Goal: Task Accomplishment & Management: Use online tool/utility

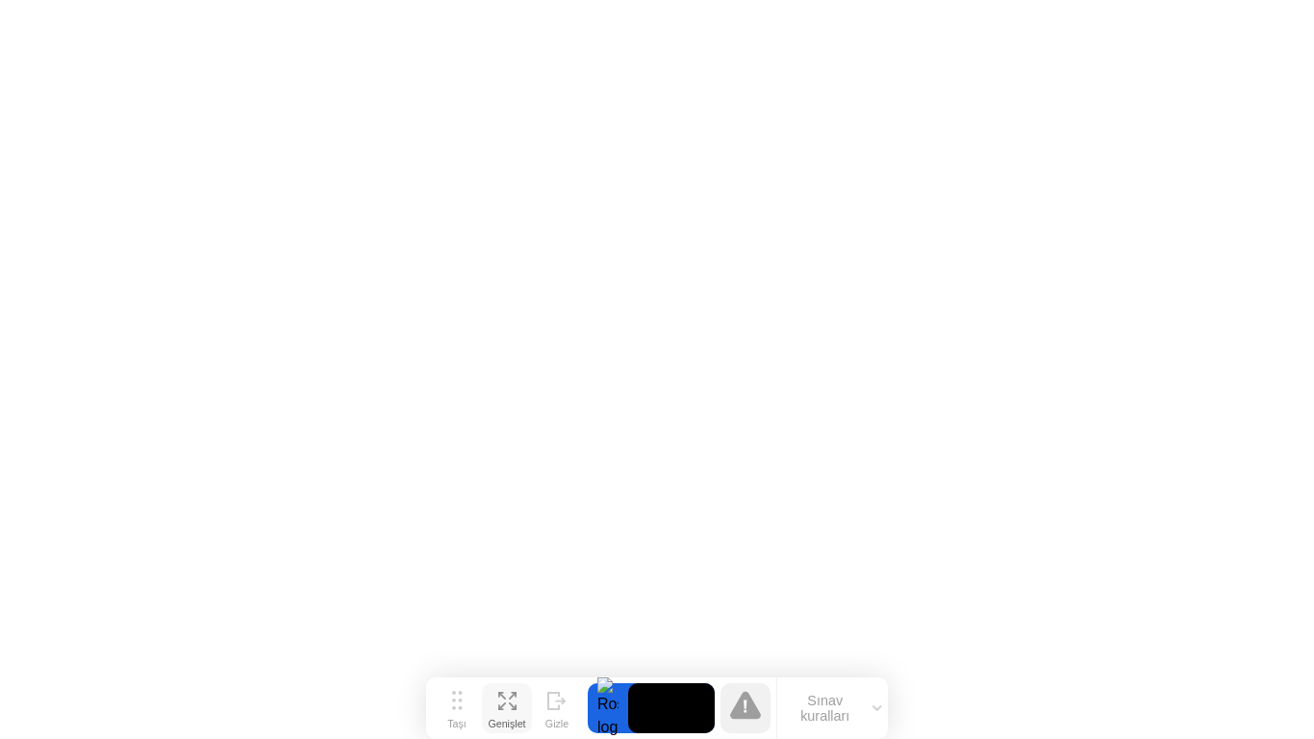
click at [507, 704] on icon at bounding box center [507, 701] width 18 height 18
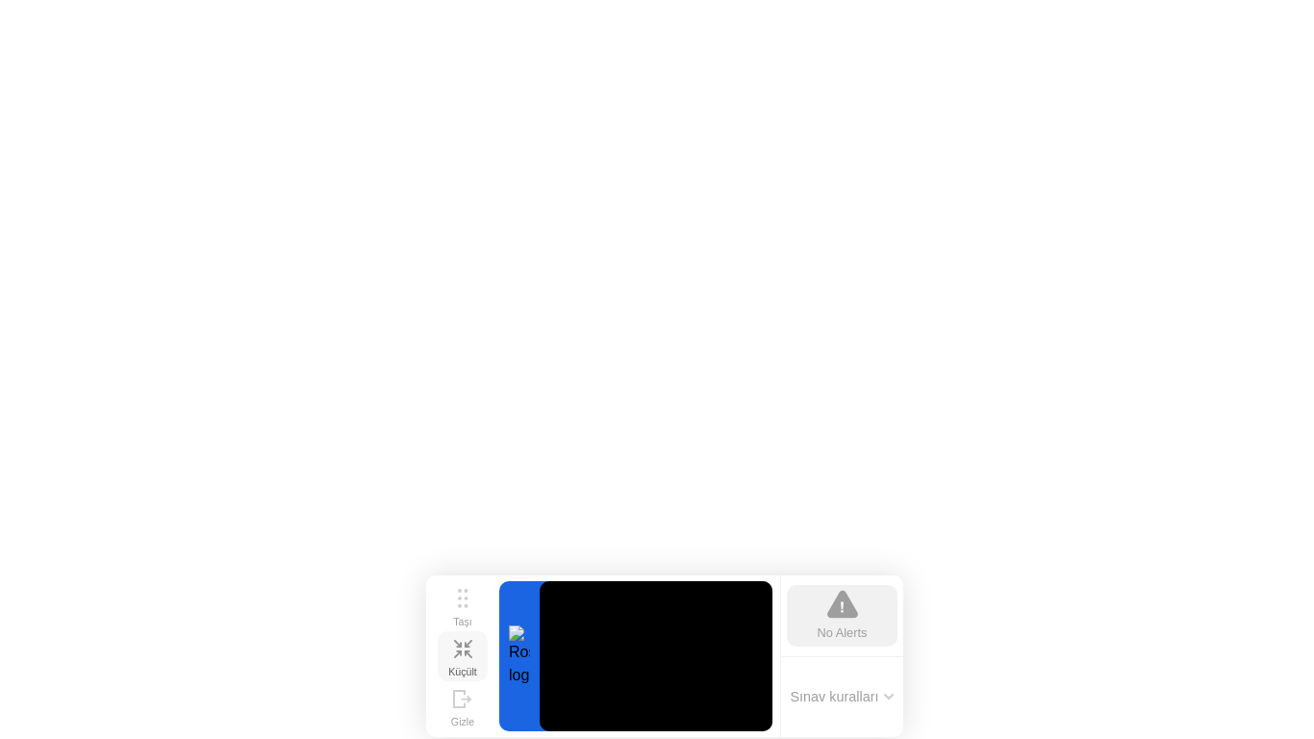
click at [466, 666] on div "Küçült" at bounding box center [462, 672] width 29 height 12
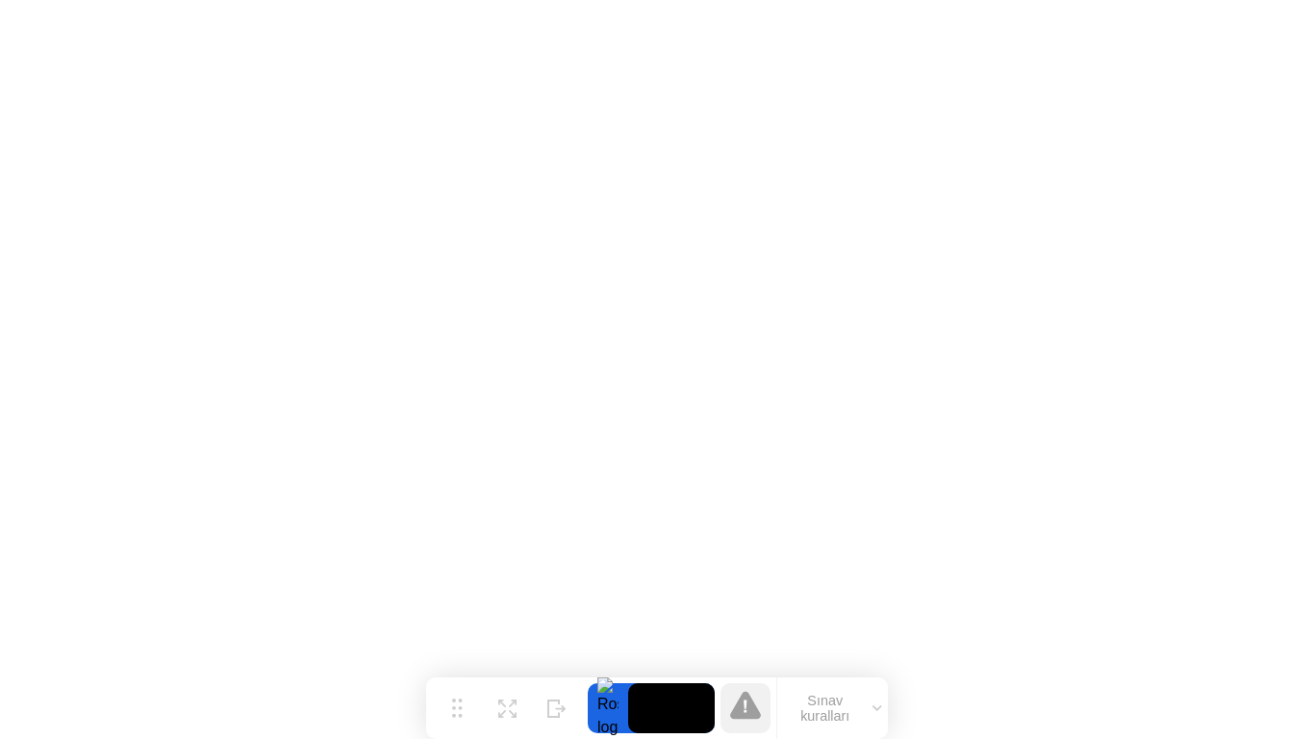
click at [856, 724] on button "Sınav kuralları" at bounding box center [832, 708] width 111 height 33
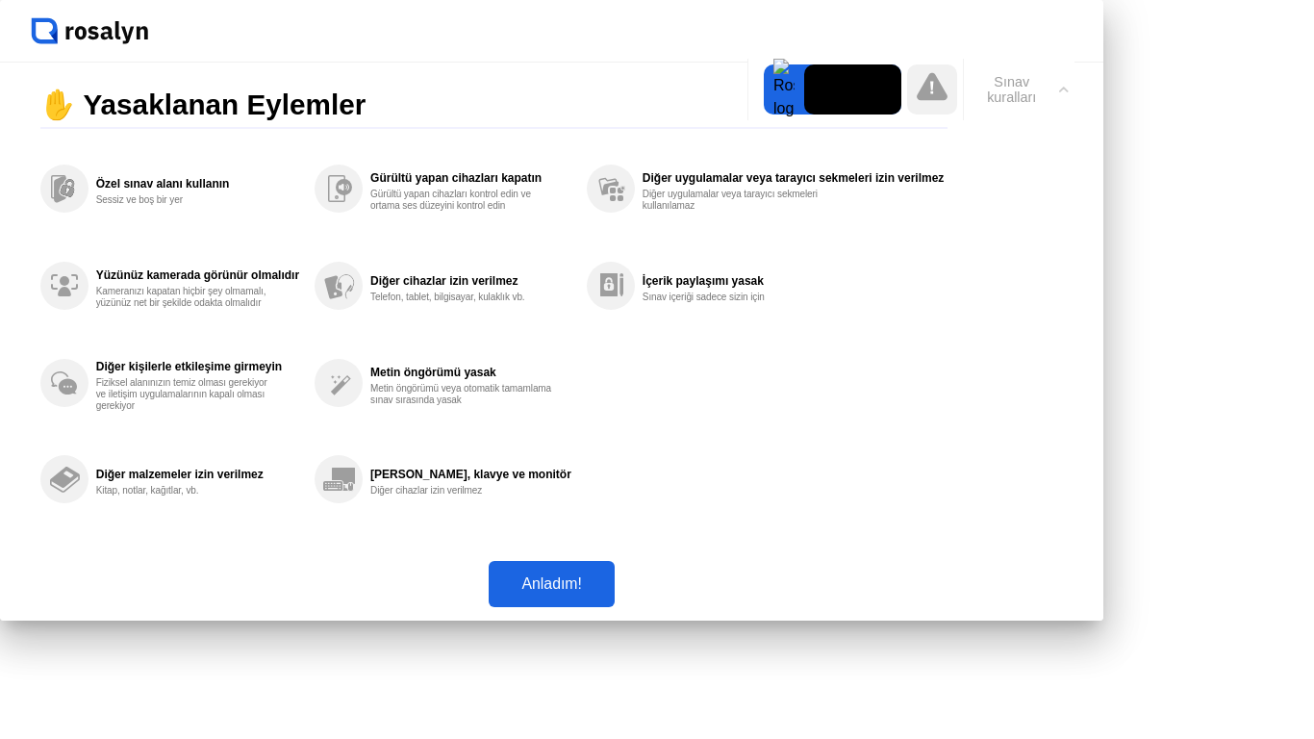
click at [614, 607] on button "Anladım!" at bounding box center [551, 584] width 125 height 46
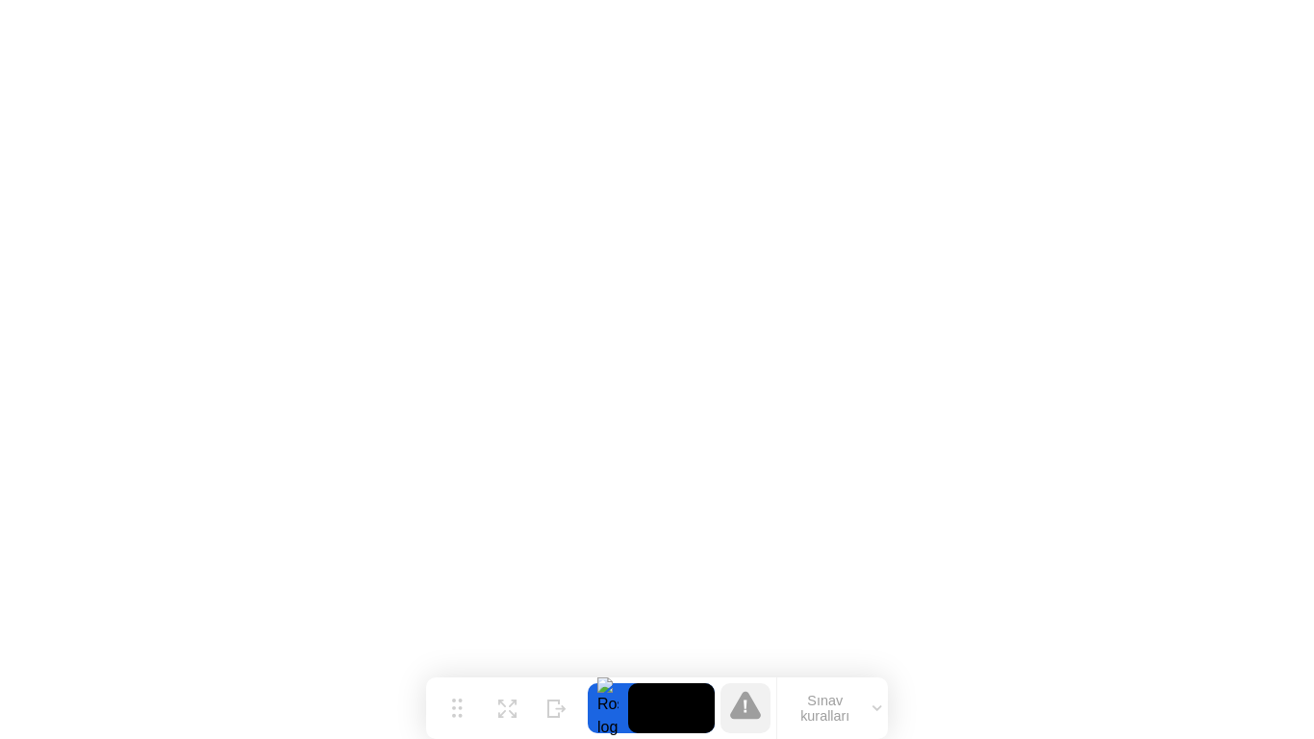
click at [873, 714] on button "Sınav kuralları" at bounding box center [832, 708] width 111 height 33
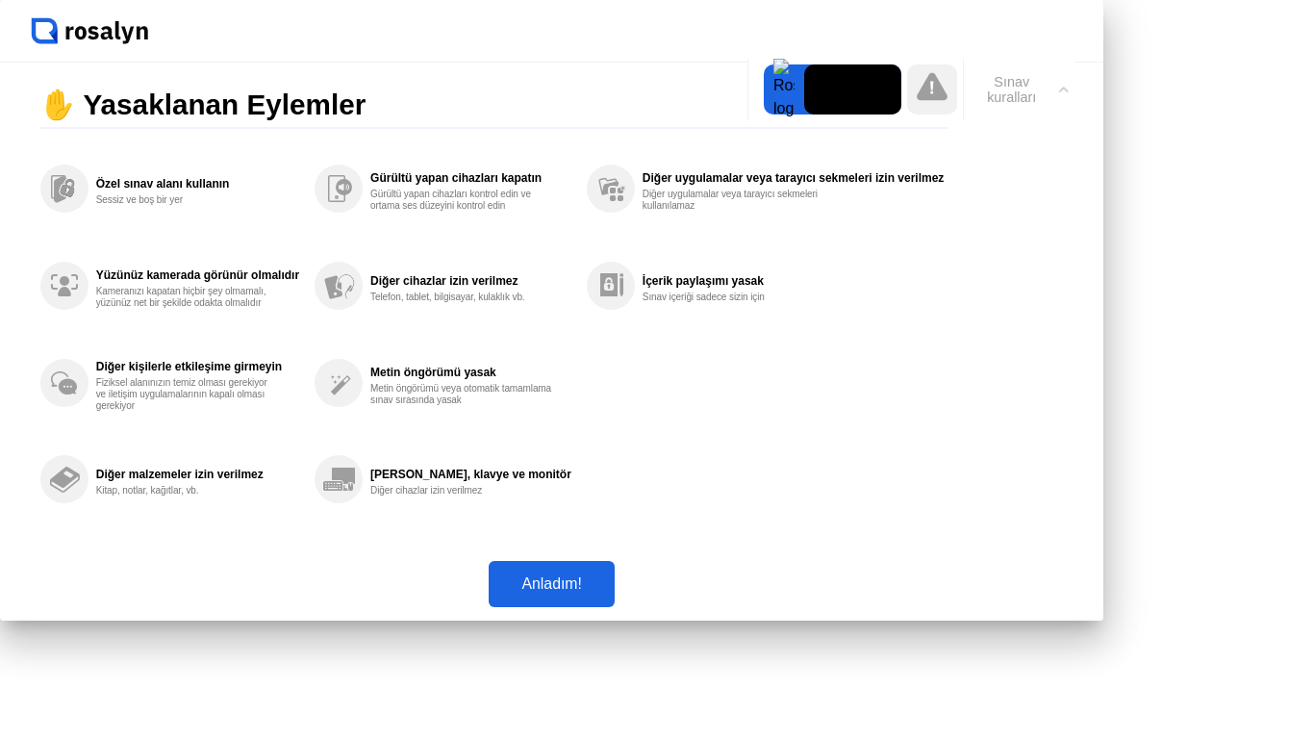
click at [1065, 91] on icon at bounding box center [1064, 90] width 10 height 6
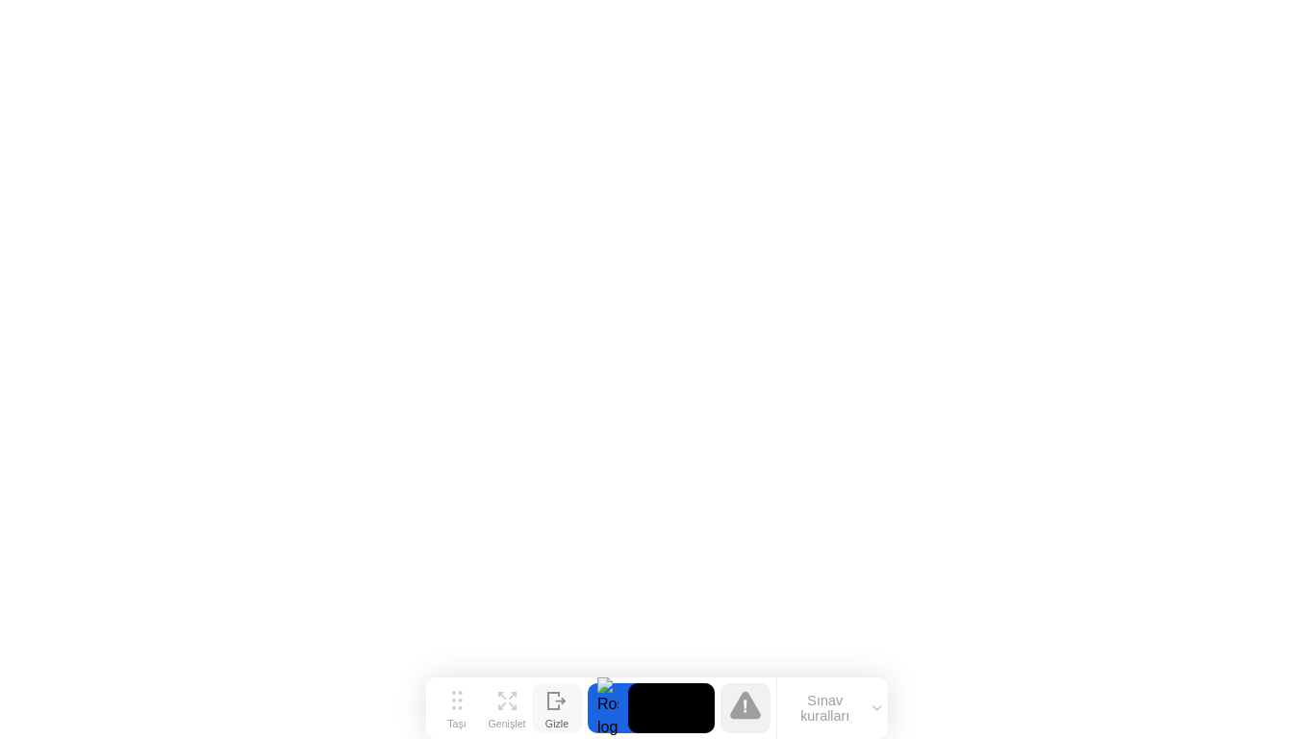
click at [558, 704] on icon at bounding box center [553, 701] width 11 height 16
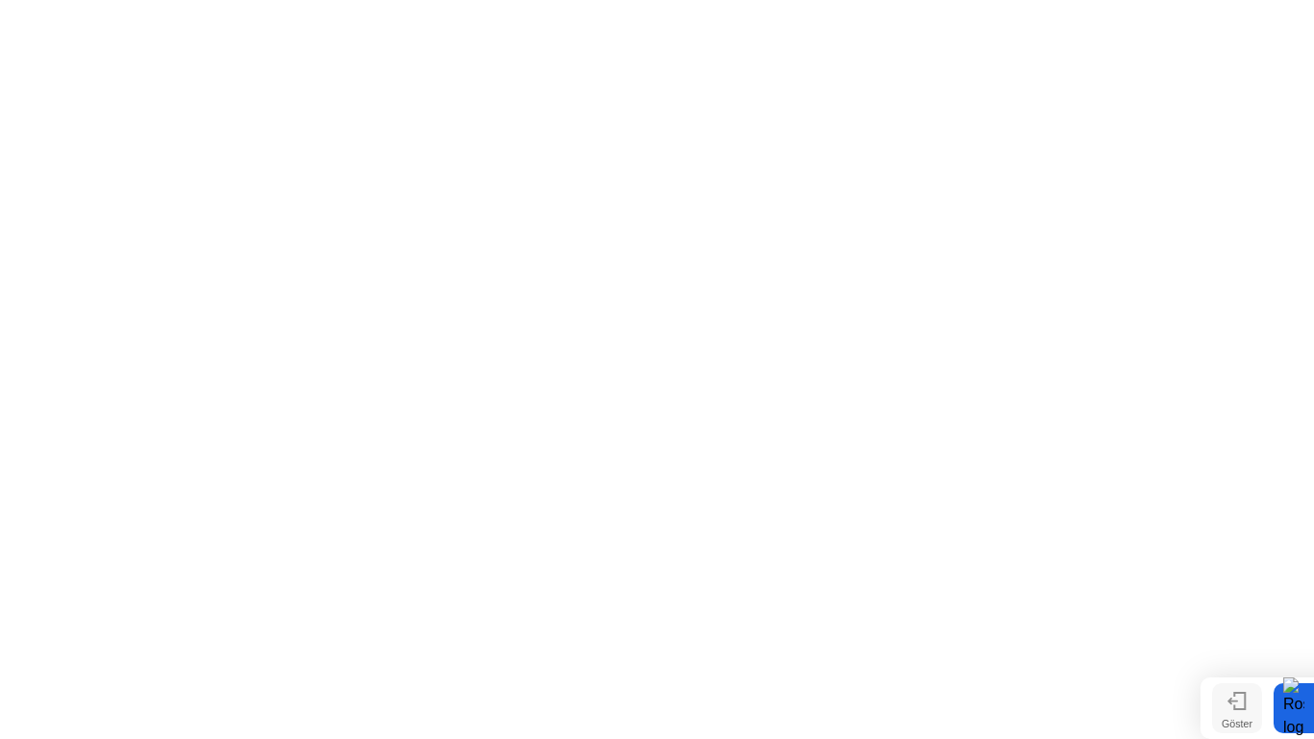
click at [1234, 705] on icon at bounding box center [1237, 701] width 19 height 18
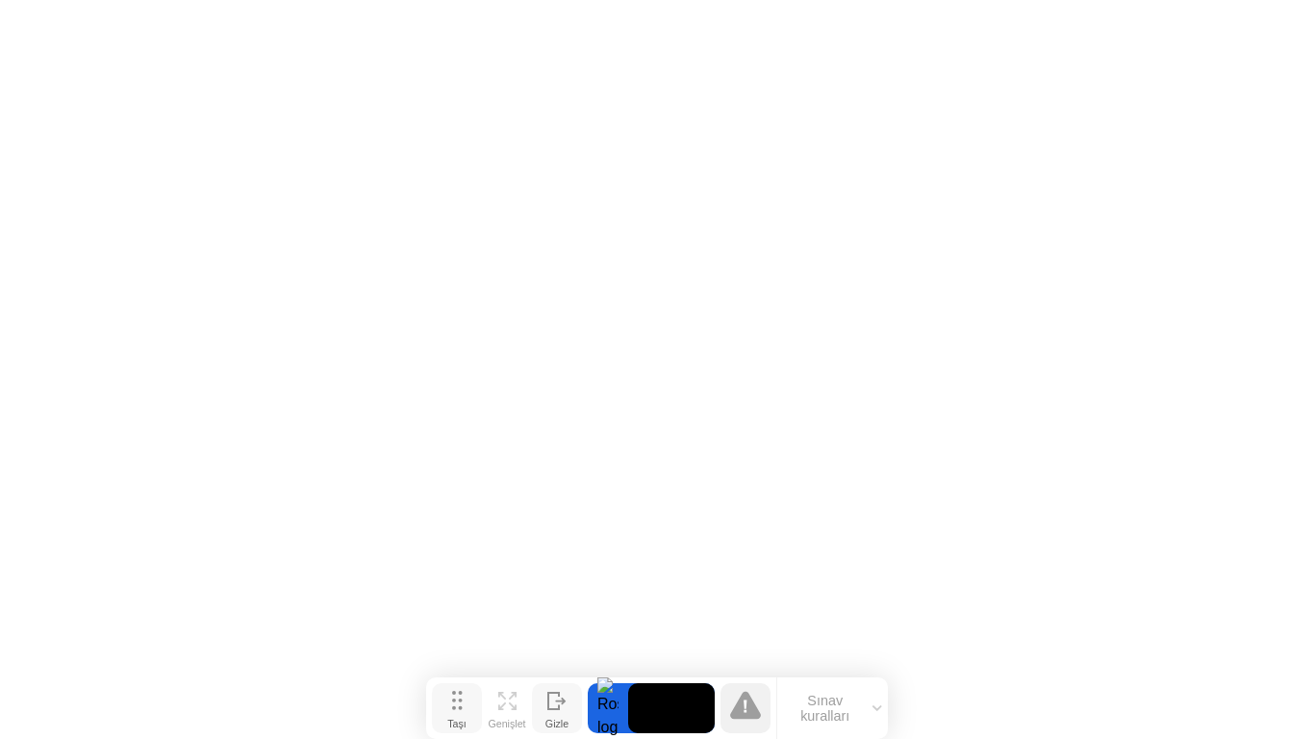
click at [465, 718] on div "Taşı" at bounding box center [456, 724] width 19 height 12
click at [509, 701] on icon at bounding box center [507, 701] width 18 height 18
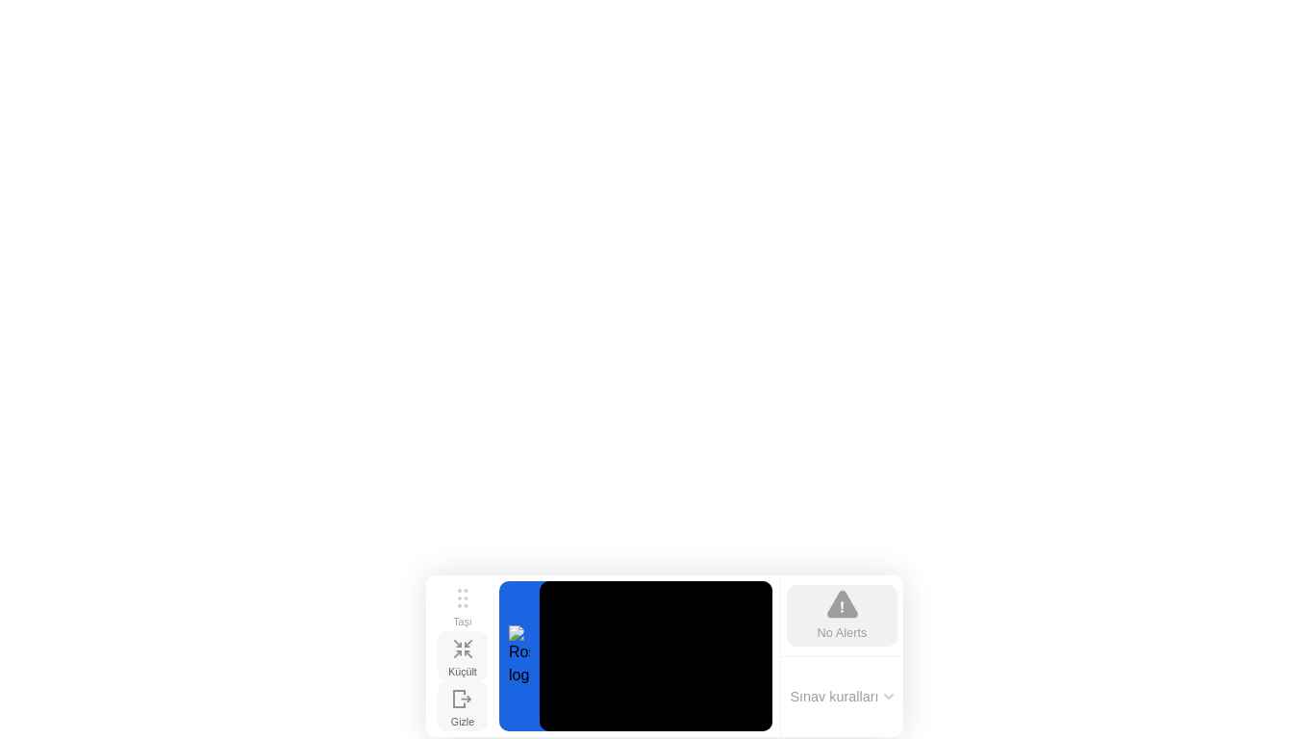
click at [842, 698] on button "Sınav kuralları" at bounding box center [842, 696] width 115 height 17
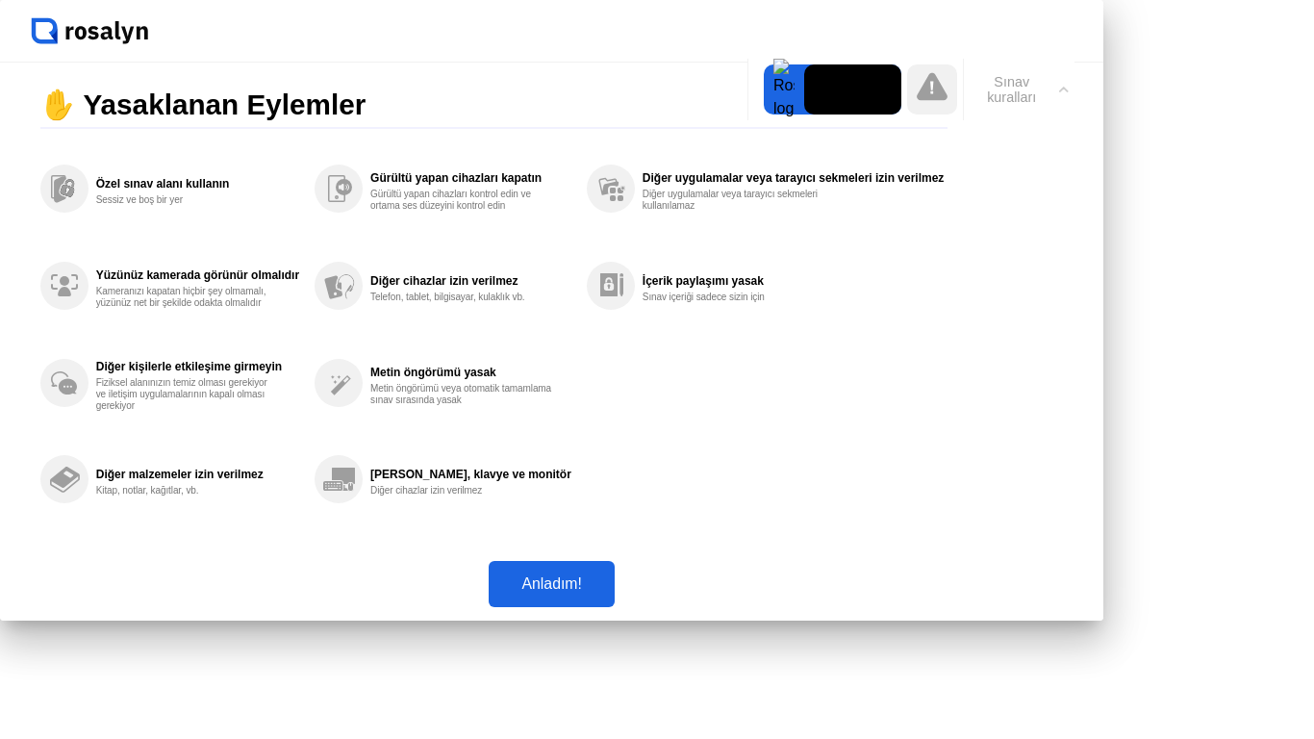
click at [1066, 87] on icon at bounding box center [1064, 90] width 10 height 6
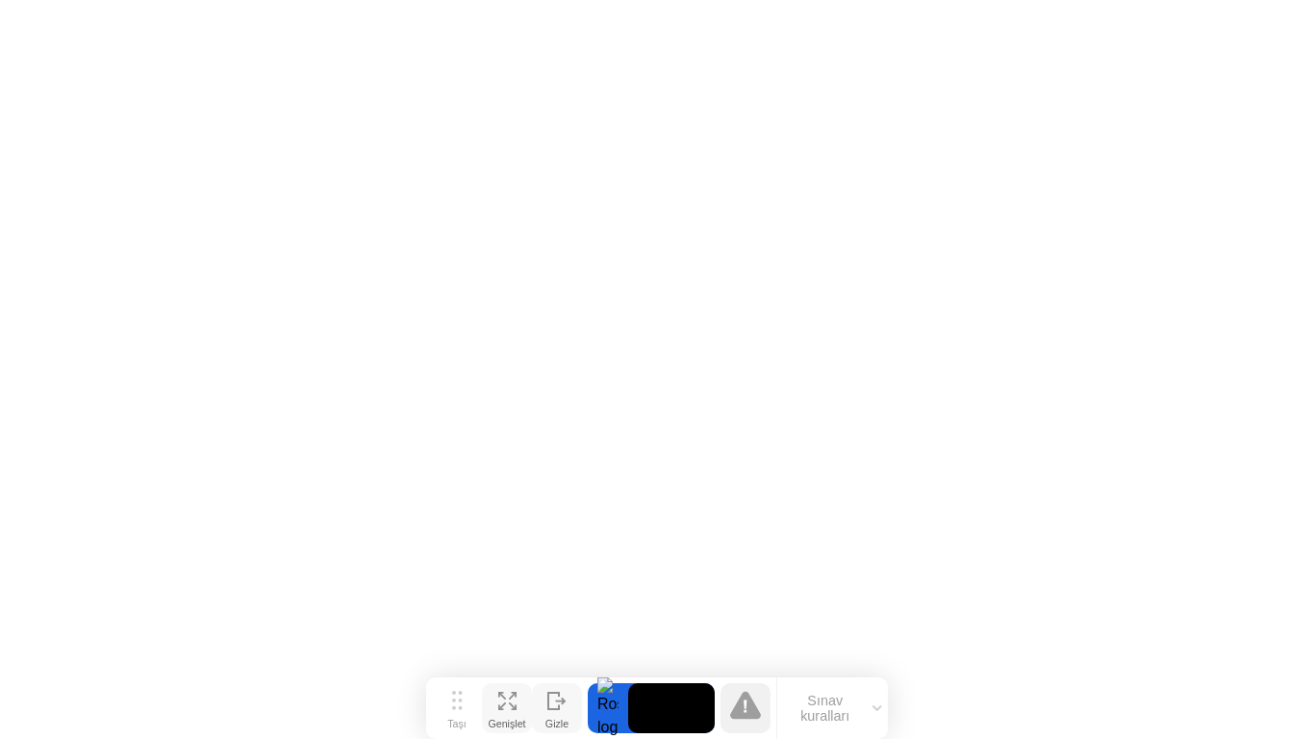
click at [730, 723] on div at bounding box center [746, 708] width 50 height 50
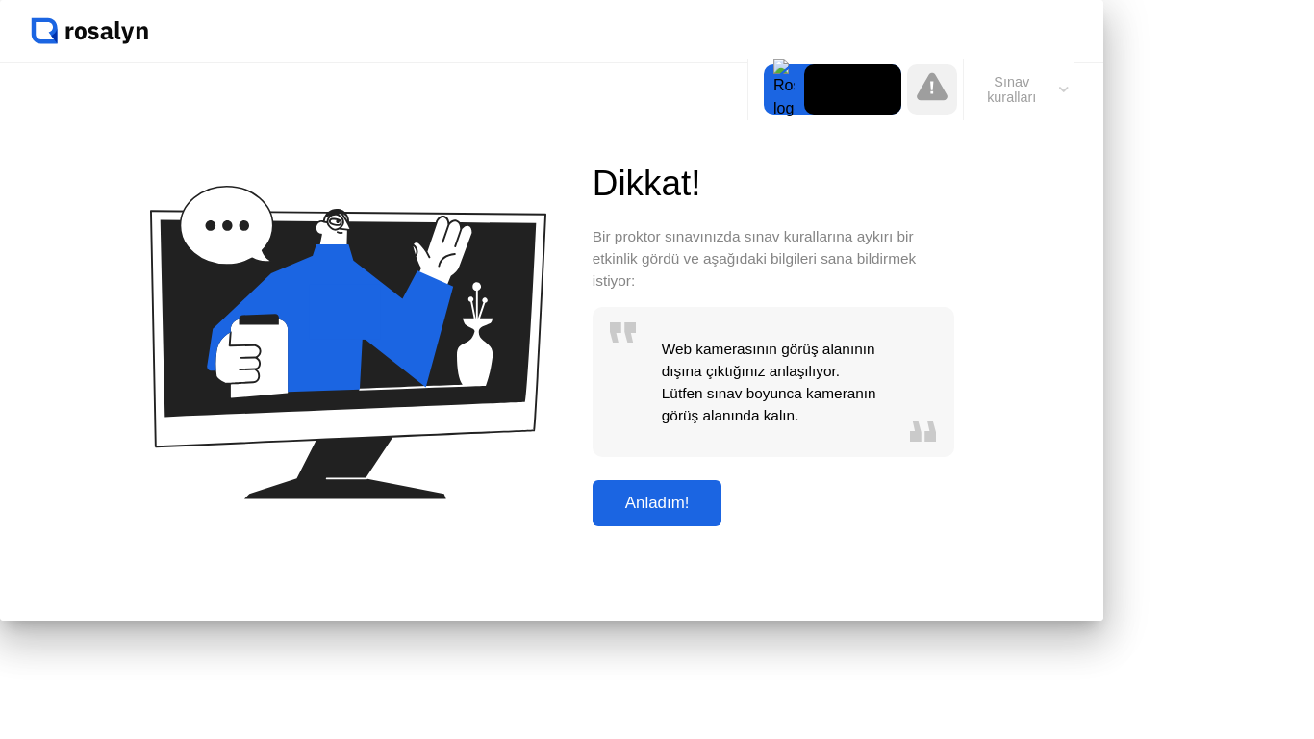
click at [717, 513] on div "Anladım!" at bounding box center [657, 503] width 118 height 19
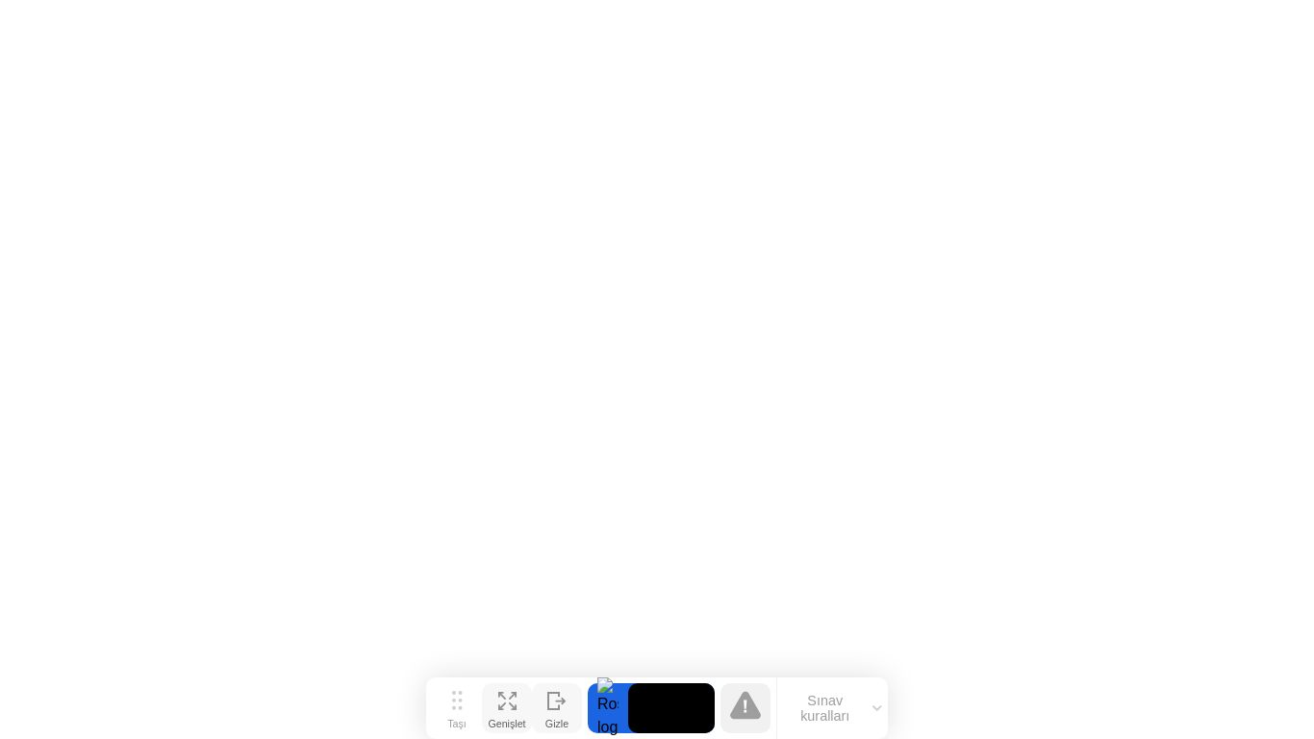
click at [863, 685] on div "Sınav kuralları" at bounding box center [832, 708] width 112 height 62
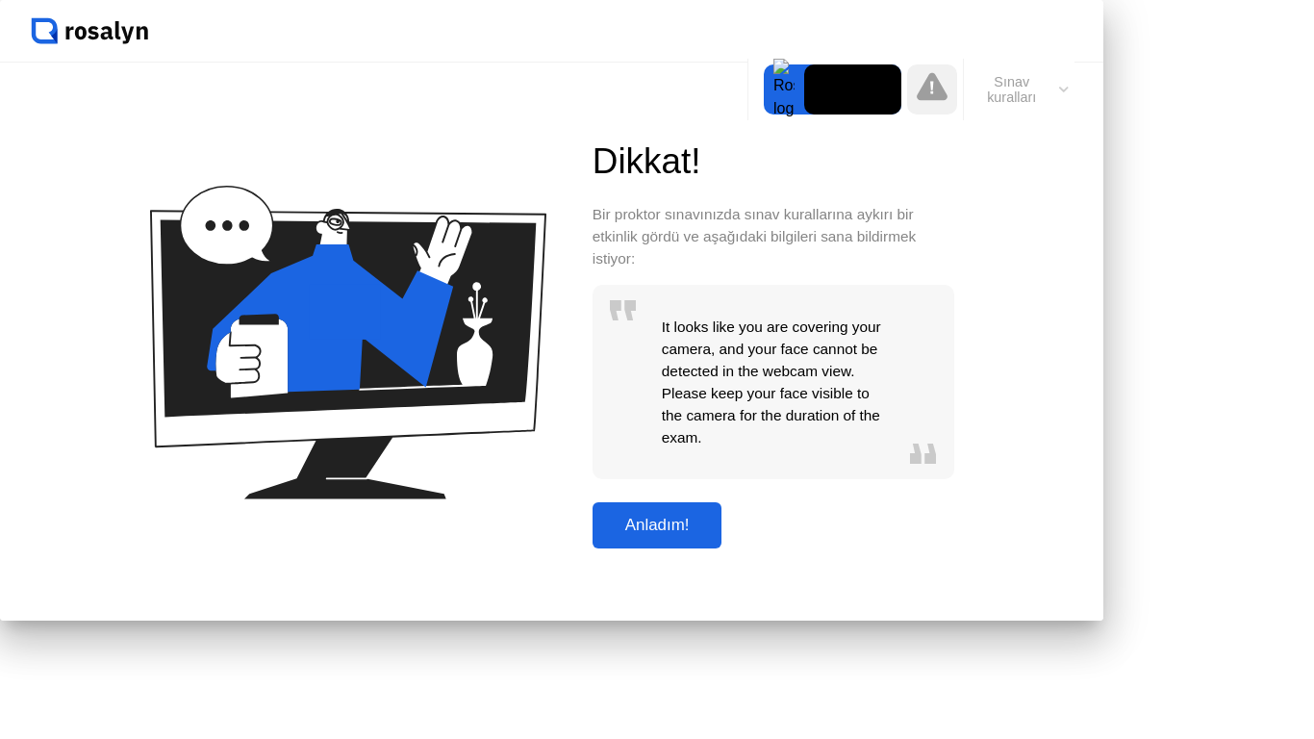
click at [717, 535] on div "Anladım!" at bounding box center [657, 525] width 118 height 19
drag, startPoint x: 778, startPoint y: 329, endPoint x: 783, endPoint y: 344, distance: 16.1
click at [781, 343] on div "Dikkat! Bir proktor sınavınızda sınav kurallarına aykırı bir etkinlik gördü ve …" at bounding box center [774, 342] width 362 height 415
click at [717, 535] on div "Anladım!" at bounding box center [657, 525] width 118 height 19
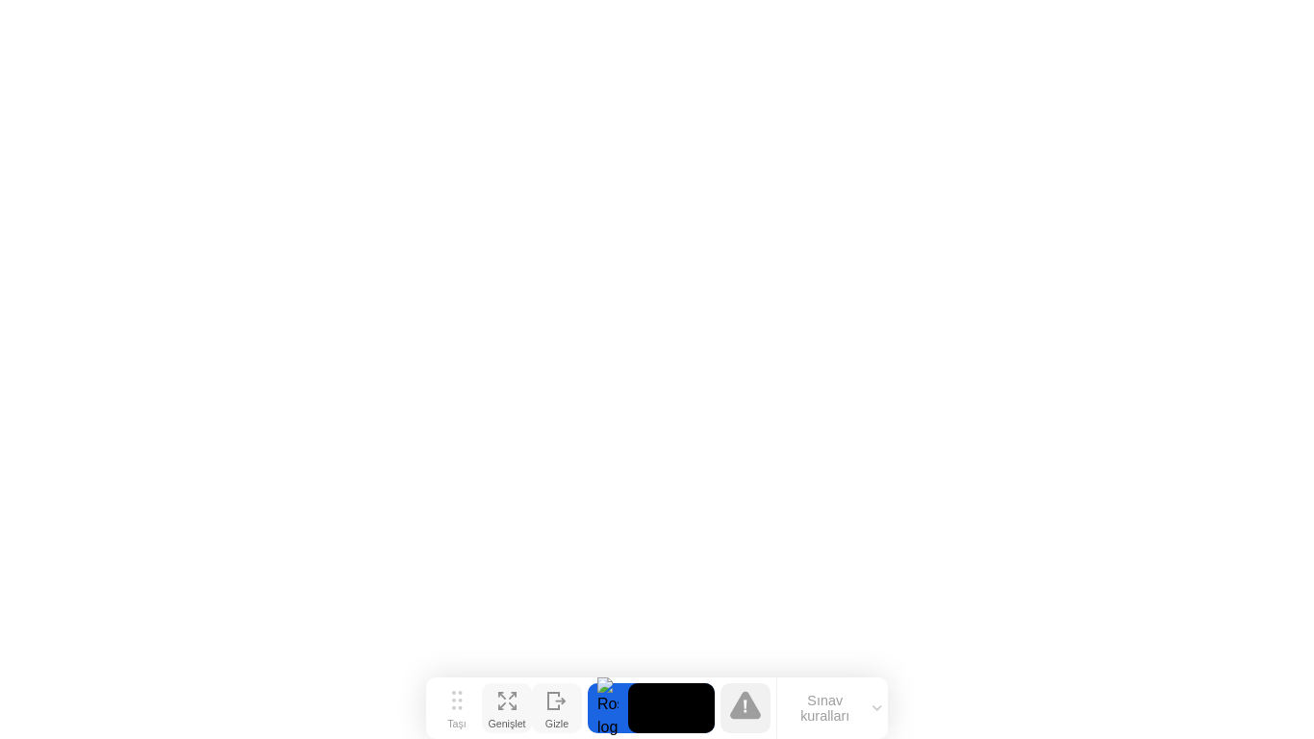
click at [490, 708] on button "Genişlet" at bounding box center [507, 708] width 50 height 50
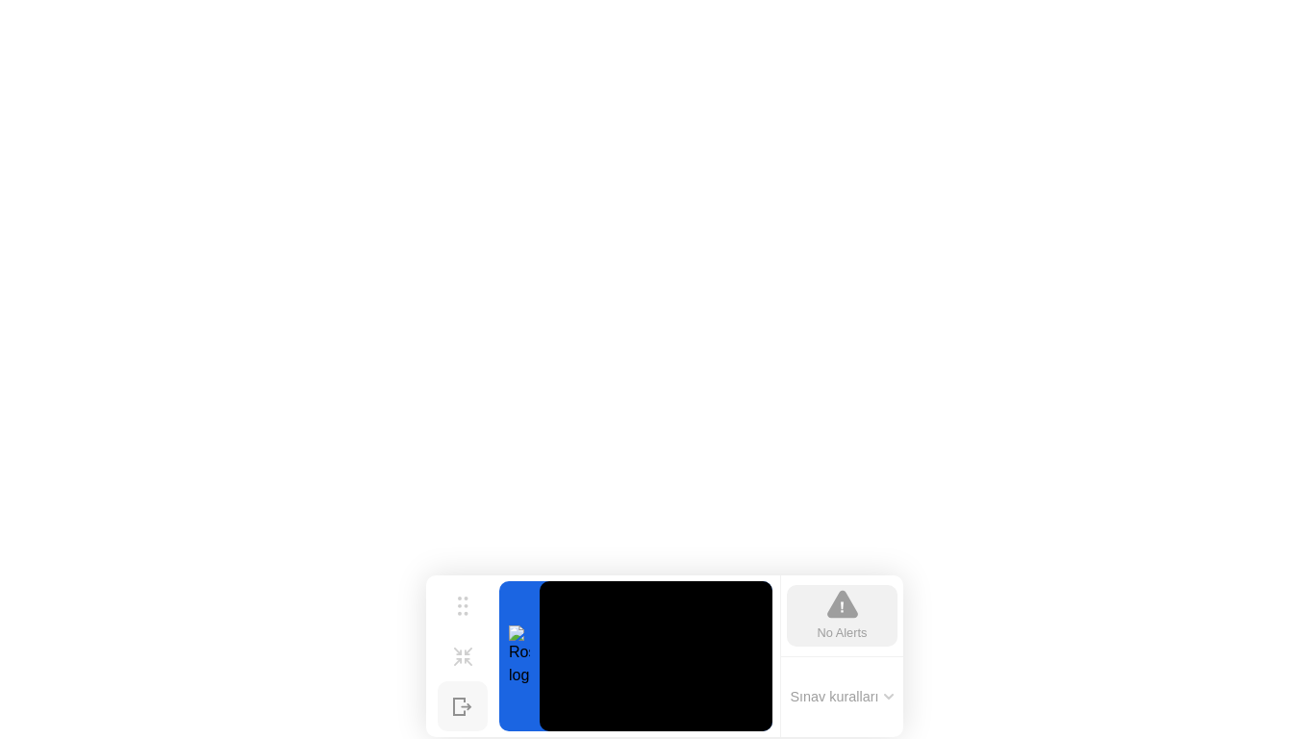
drag, startPoint x: 849, startPoint y: 616, endPoint x: 868, endPoint y: 607, distance: 21.1
click at [850, 616] on icon at bounding box center [842, 605] width 31 height 28
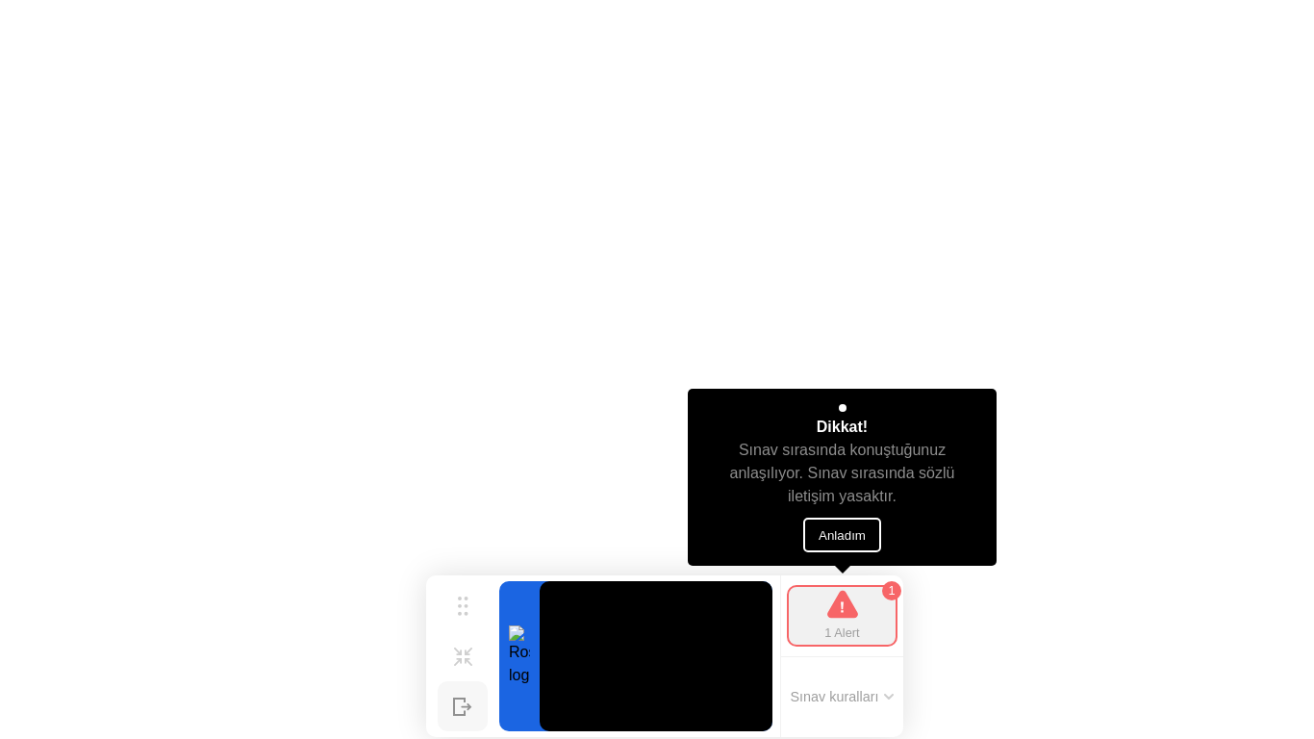
click at [861, 607] on div "1 Alert 1" at bounding box center [842, 616] width 111 height 62
click at [891, 590] on div "1" at bounding box center [891, 590] width 19 height 19
click at [835, 698] on button "Sınav kuralları" at bounding box center [842, 696] width 115 height 17
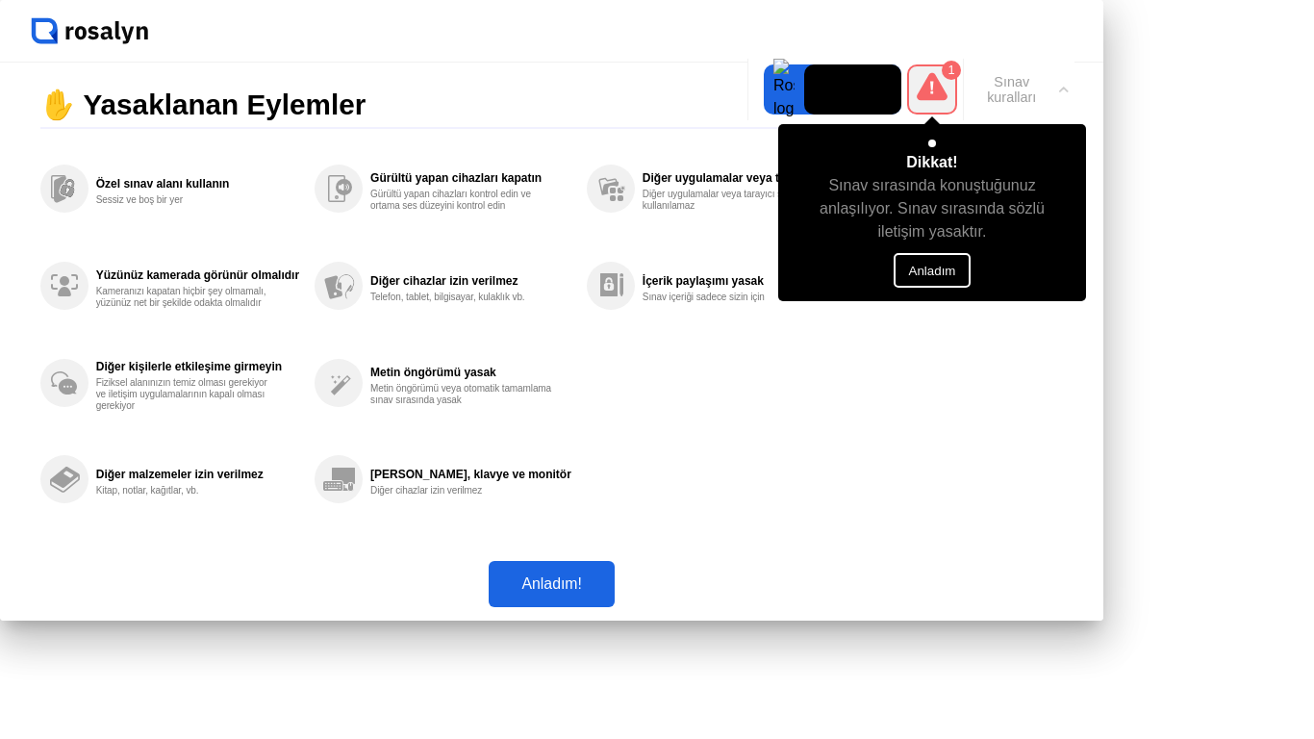
click at [958, 76] on div "1" at bounding box center [951, 70] width 19 height 19
click at [793, 90] on div at bounding box center [784, 89] width 40 height 50
click at [950, 66] on div "1" at bounding box center [951, 70] width 19 height 19
click at [940, 253] on button "Anladım" at bounding box center [933, 270] width 78 height 35
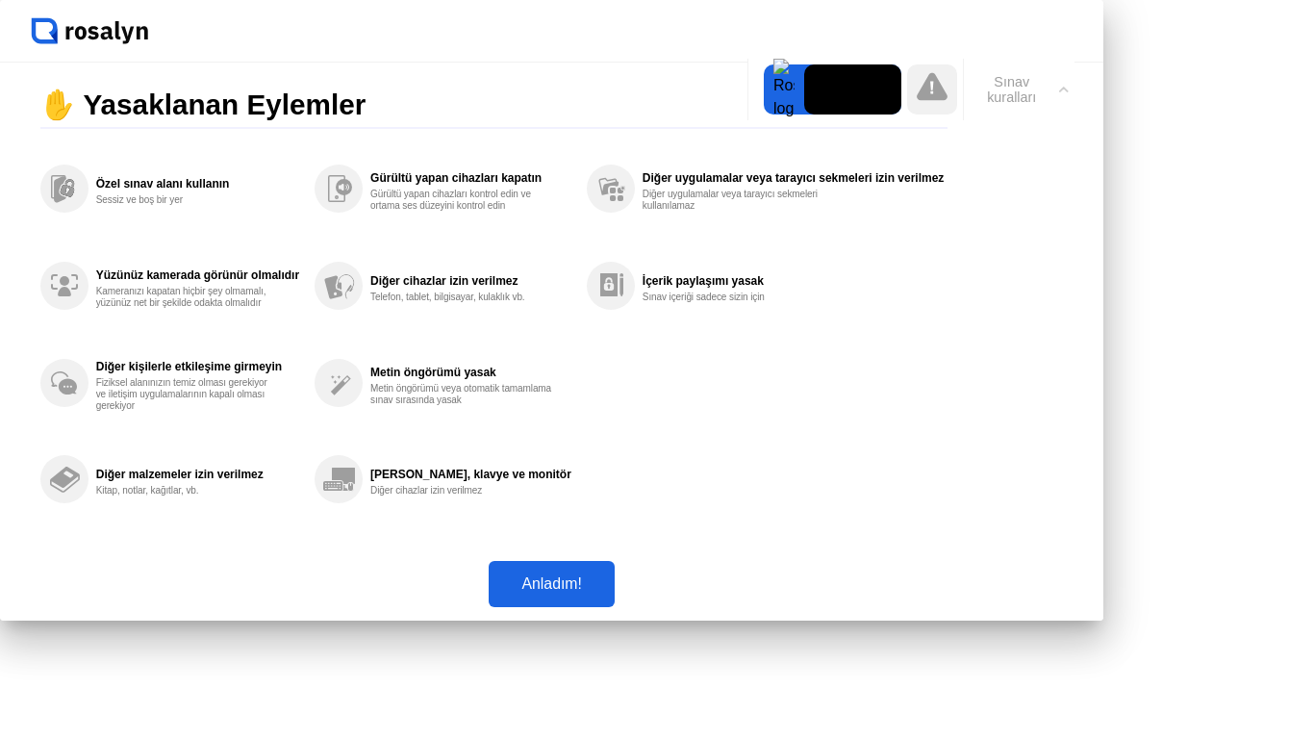
click at [608, 593] on div "Anladım!" at bounding box center [552, 583] width 114 height 17
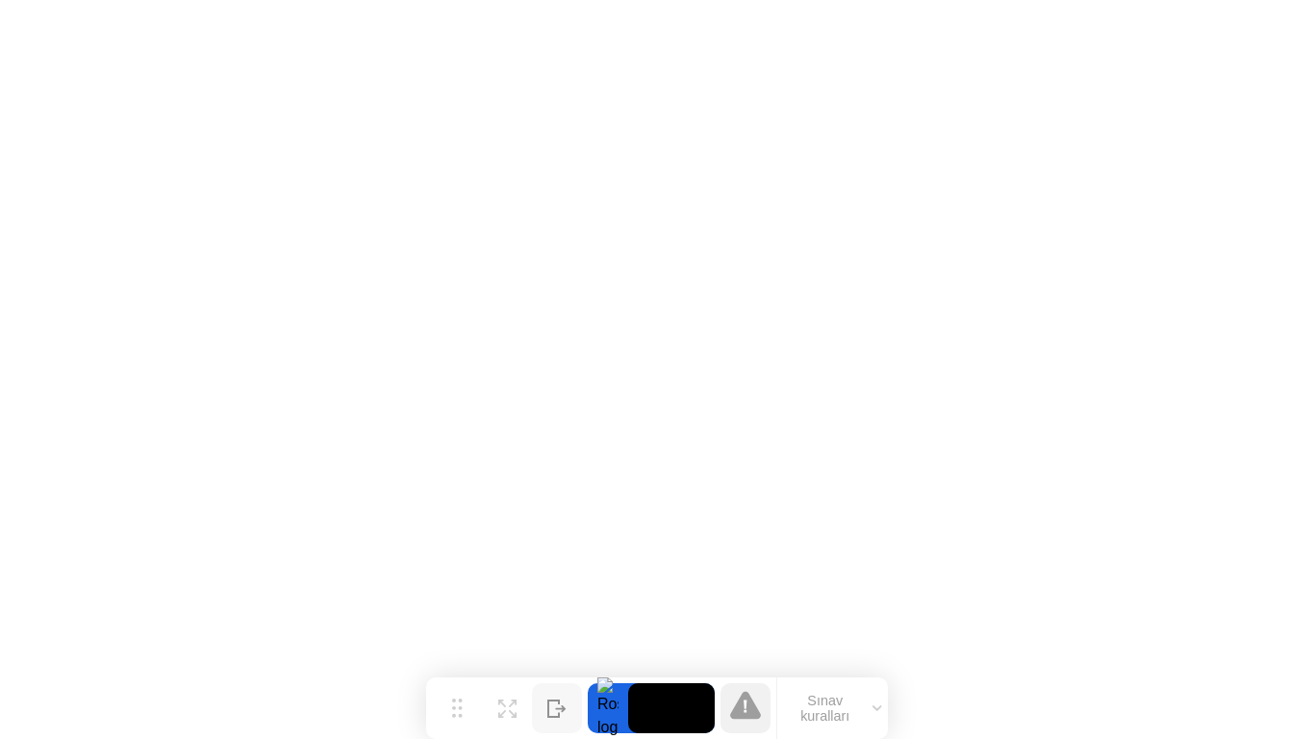
click at [824, 704] on button "Sınav kuralları" at bounding box center [832, 708] width 111 height 33
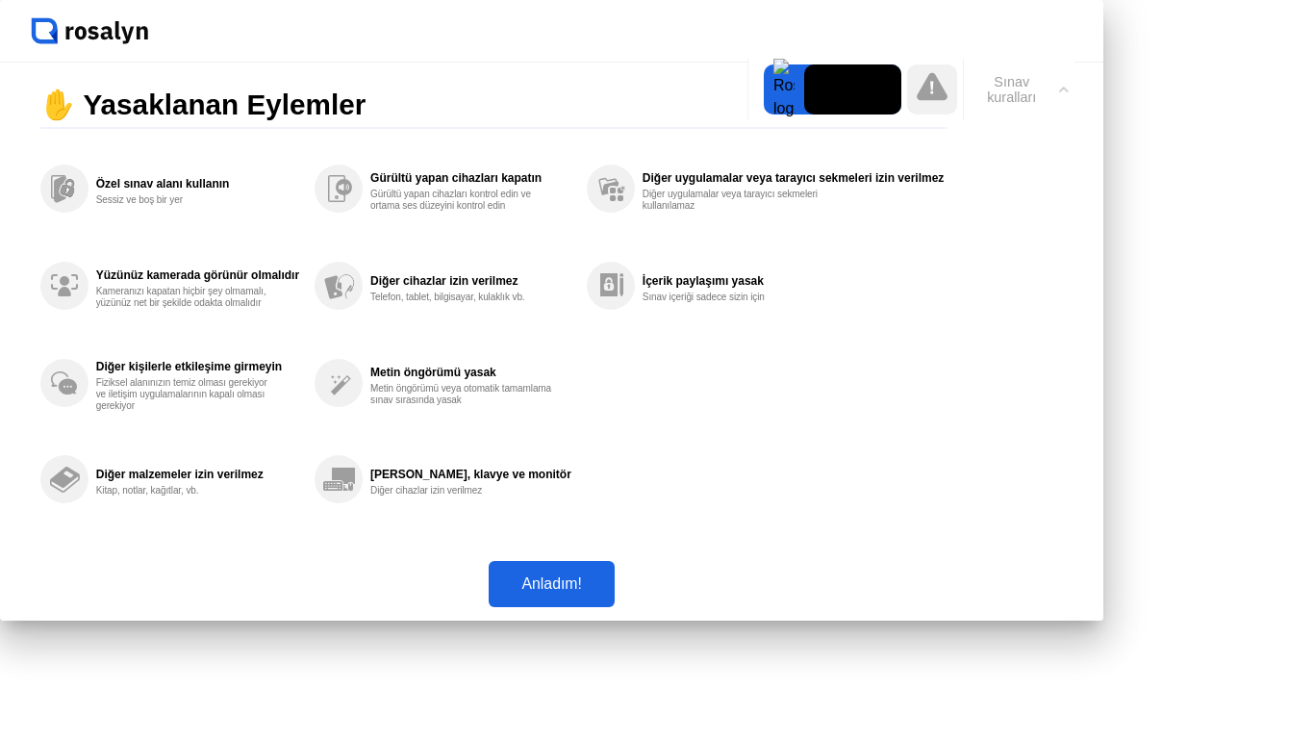
click at [930, 394] on div "Özel sınav alanı kullanın Sessiz ve boş bir yer Yüzünüz kamerada görünür olmalı…" at bounding box center [500, 333] width 920 height 387
click at [816, 300] on div "İçerik paylaşımı yasak Sınav içeriği sadece sizin için" at bounding box center [773, 286] width 373 height 97
click at [614, 607] on button "Anladım!" at bounding box center [551, 584] width 125 height 46
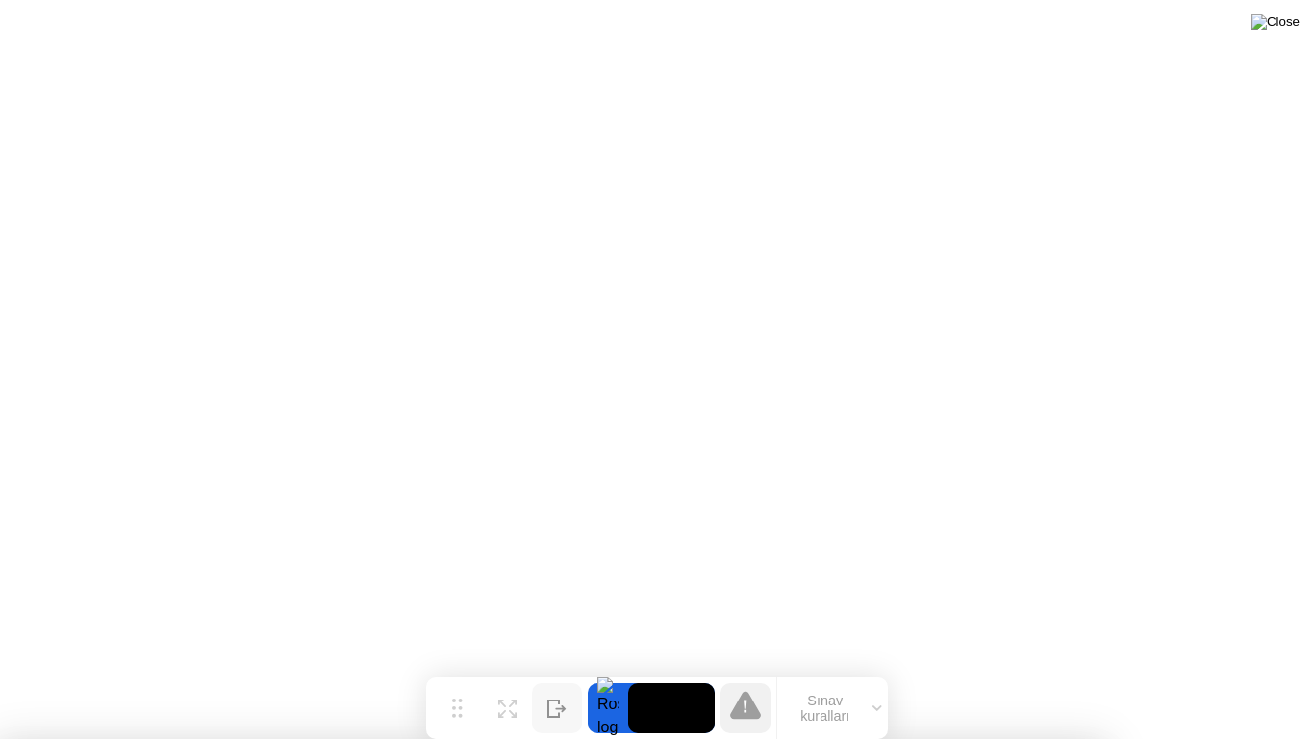
click at [1294, 22] on img at bounding box center [1276, 21] width 48 height 15
